Goal: Task Accomplishment & Management: Manage account settings

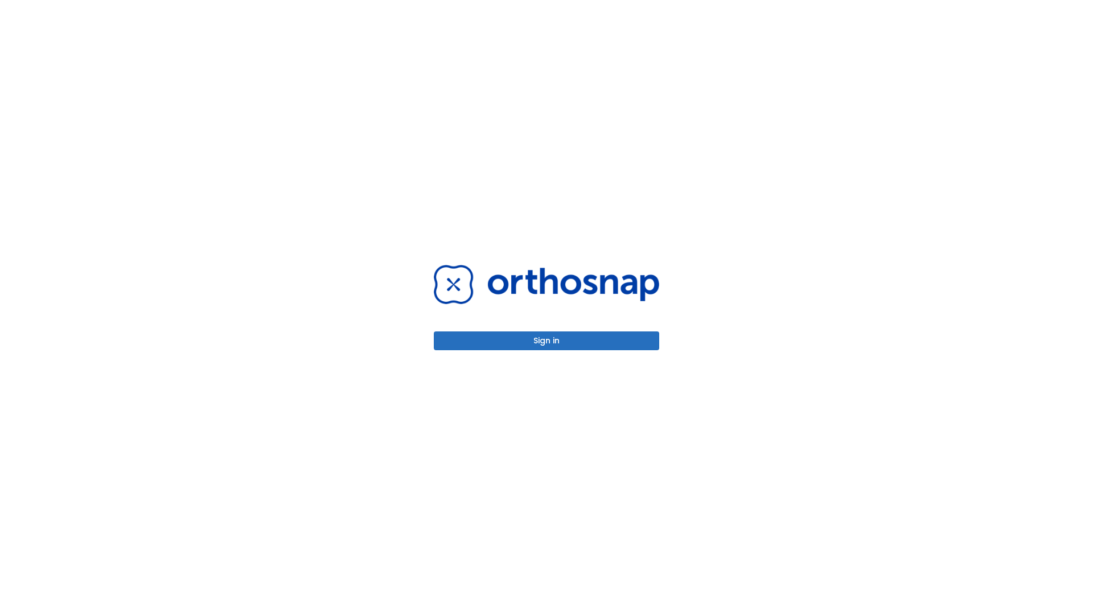
click at [547, 340] on button "Sign in" at bounding box center [546, 340] width 225 height 19
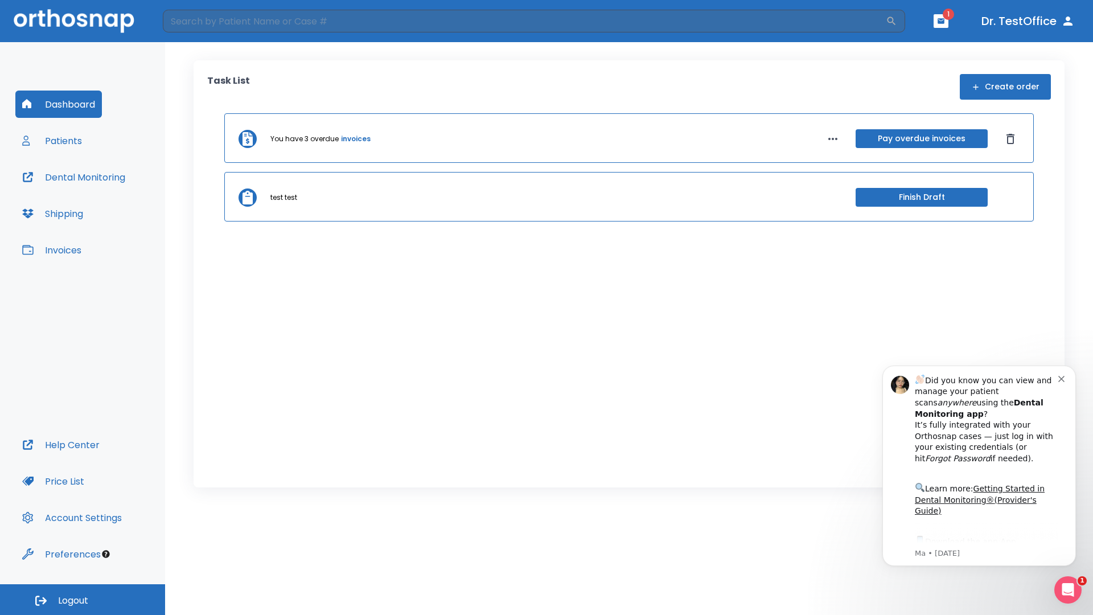
click at [83, 599] on span "Logout" at bounding box center [73, 600] width 30 height 13
